Goal: Navigation & Orientation: Find specific page/section

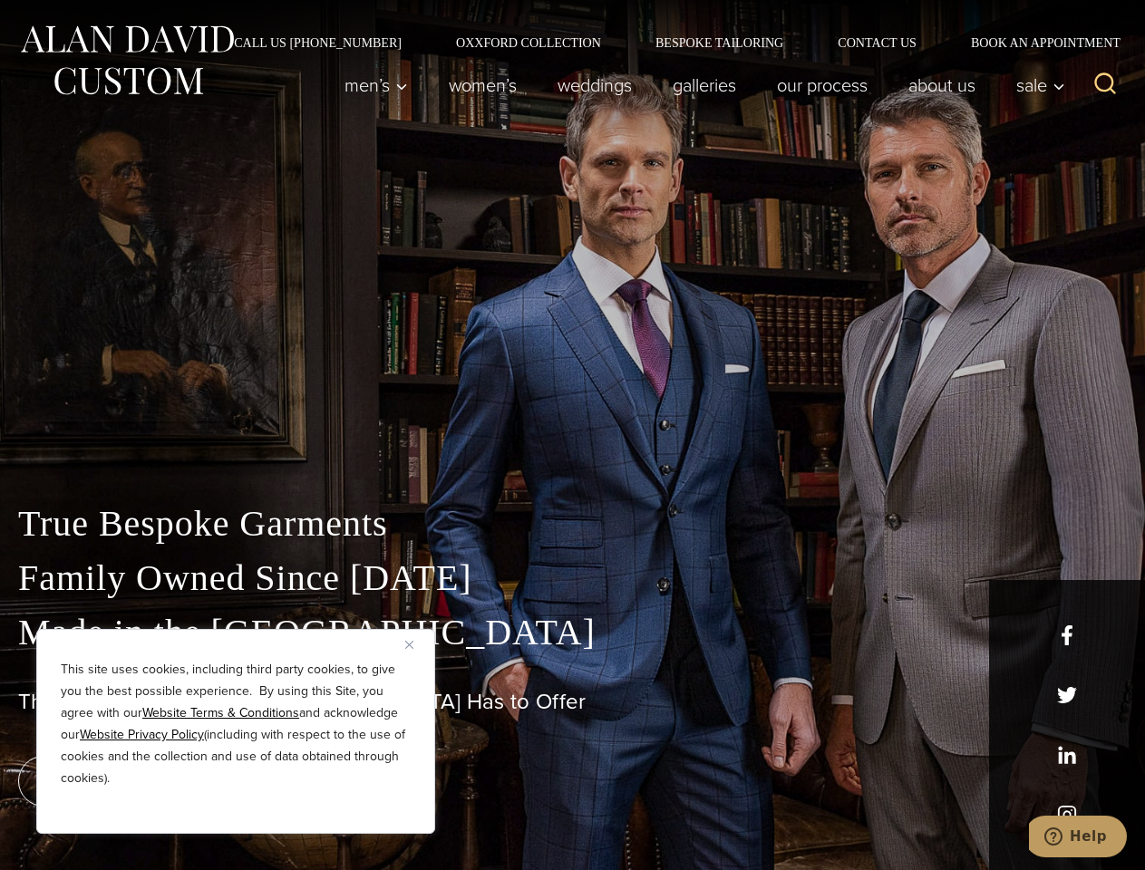
click at [572, 435] on div "True Bespoke Garments Family Owned Since [DATE] Made in [GEOGRAPHIC_DATA] The B…" at bounding box center [572, 638] width 1145 height 464
click at [416, 645] on button "Close" at bounding box center [416, 645] width 22 height 22
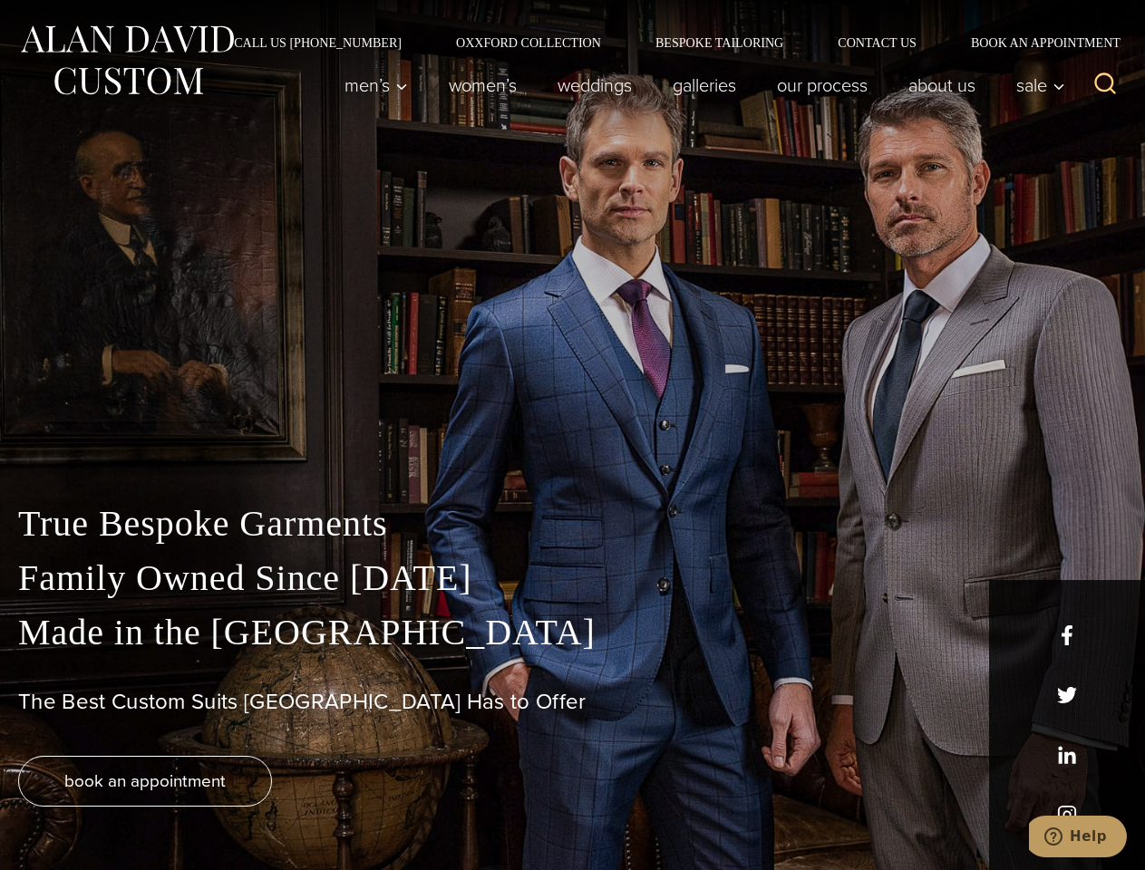
click at [236, 810] on div "True Bespoke Garments Family Owned Since [DATE] Made in [GEOGRAPHIC_DATA] The B…" at bounding box center [572, 684] width 1145 height 374
click at [1105, 85] on icon "Search" at bounding box center [1106, 84] width 26 height 26
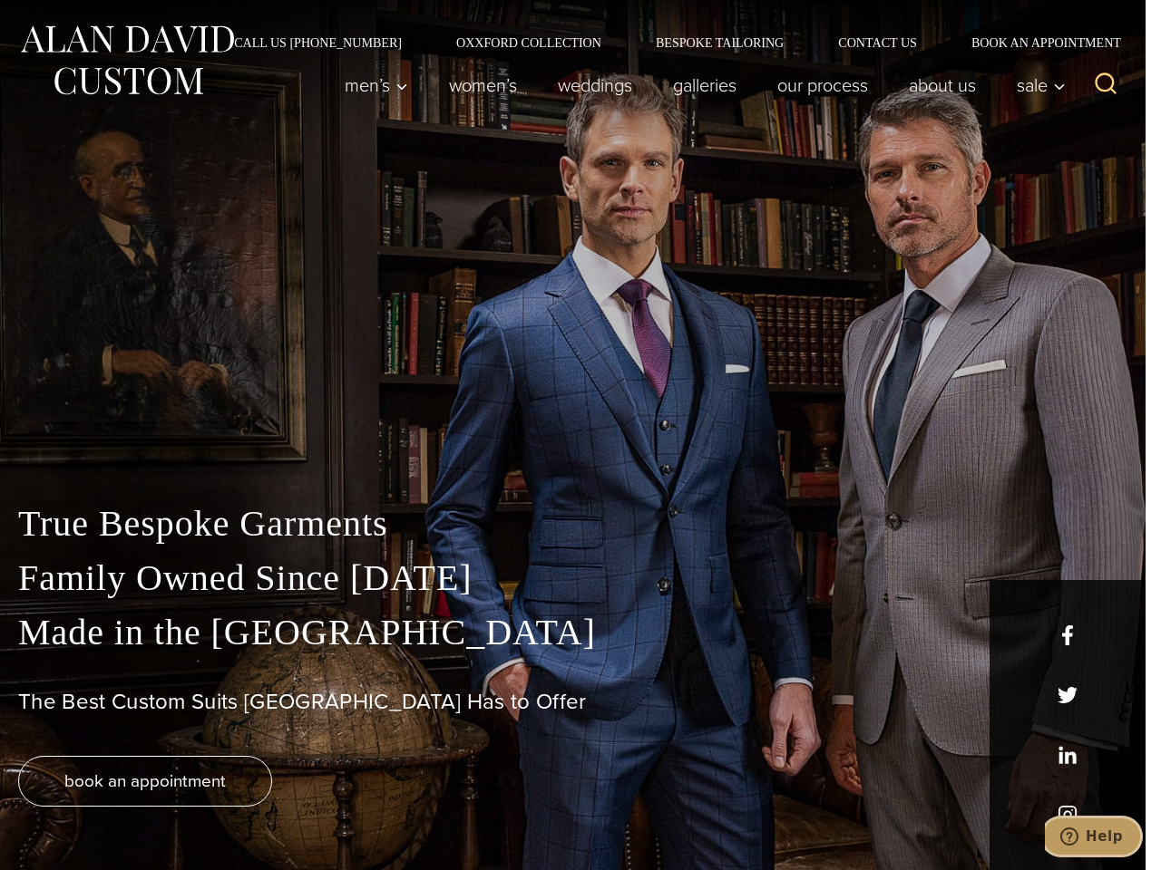
click at [1078, 837] on icon "Help" at bounding box center [1069, 837] width 18 height 18
